Goal: Navigation & Orientation: Find specific page/section

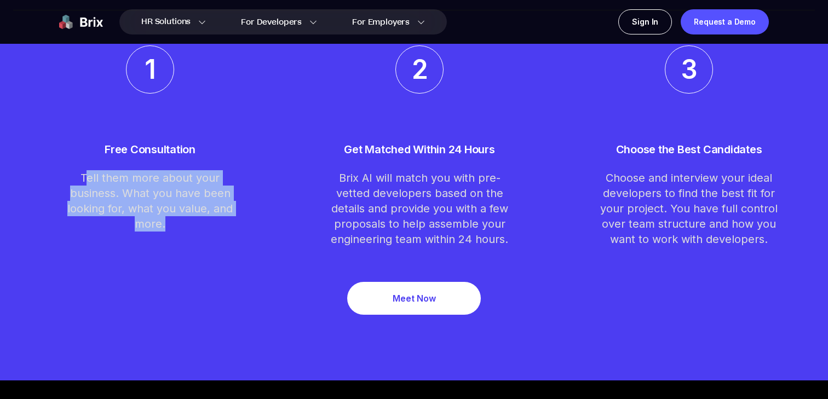
drag, startPoint x: 86, startPoint y: 177, endPoint x: 204, endPoint y: 227, distance: 127.8
click at [204, 227] on p "Tell them more about your business. What you have been looking for, what you va…" at bounding box center [150, 200] width 182 height 61
copy p "ell them more about your business. What you have been looking for, what you val…"
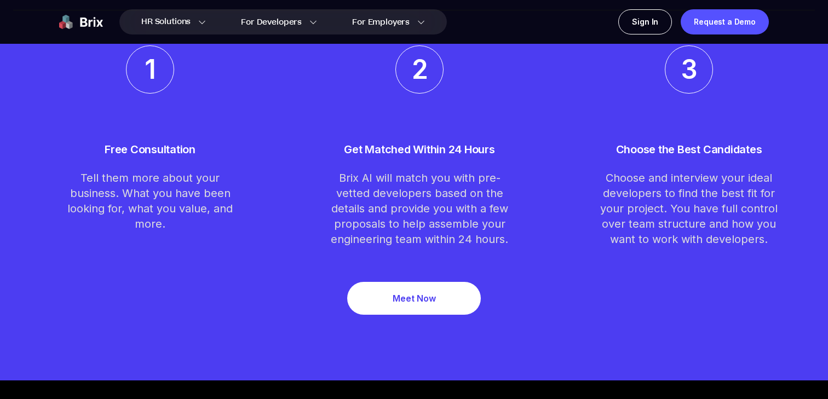
click at [195, 149] on p "Free Consultation" at bounding box center [150, 149] width 182 height 15
click at [77, 22] on img at bounding box center [81, 21] width 44 height 25
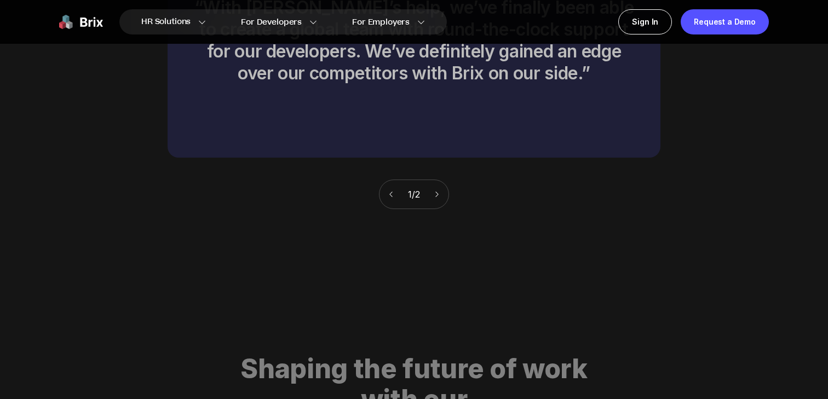
scroll to position [5468, 0]
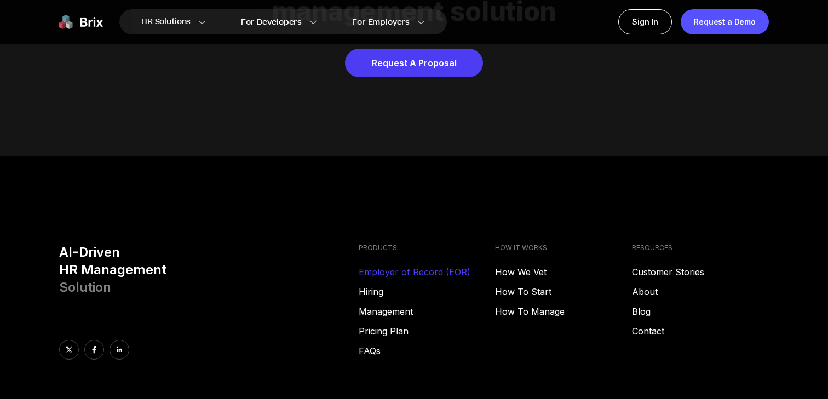
click at [395, 265] on link "Employer of Record (EOR)" at bounding box center [427, 271] width 137 height 13
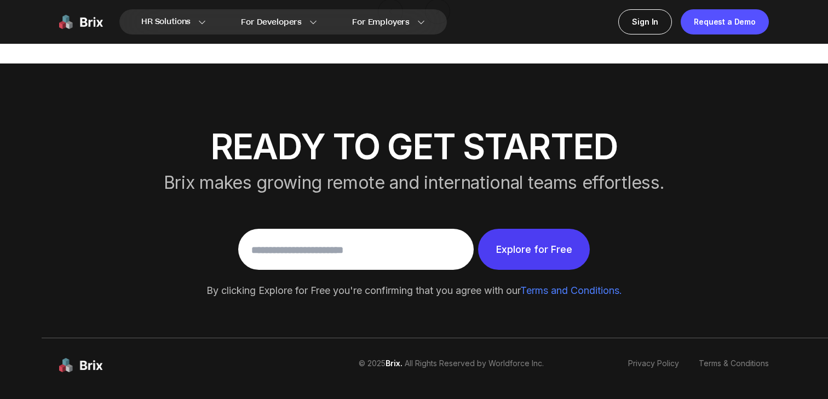
scroll to position [2160, 0]
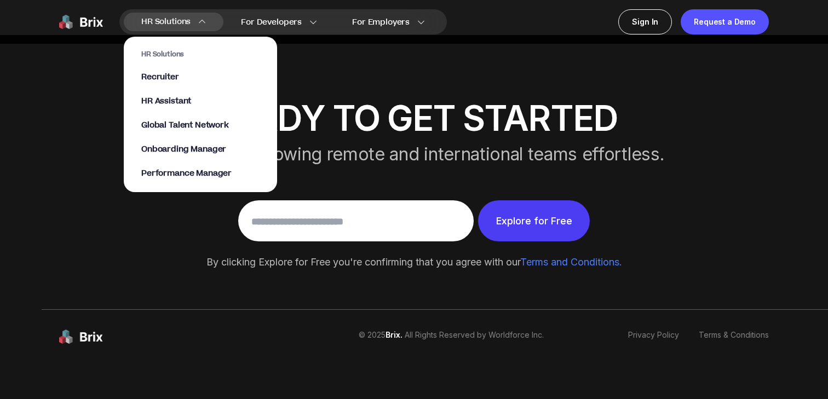
click at [204, 27] on section "HR Solutions Recruiter HR Assistant Global Talent Network Onboarding Manager Pe…" at bounding box center [200, 109] width 153 height 166
